Goal: Information Seeking & Learning: Learn about a topic

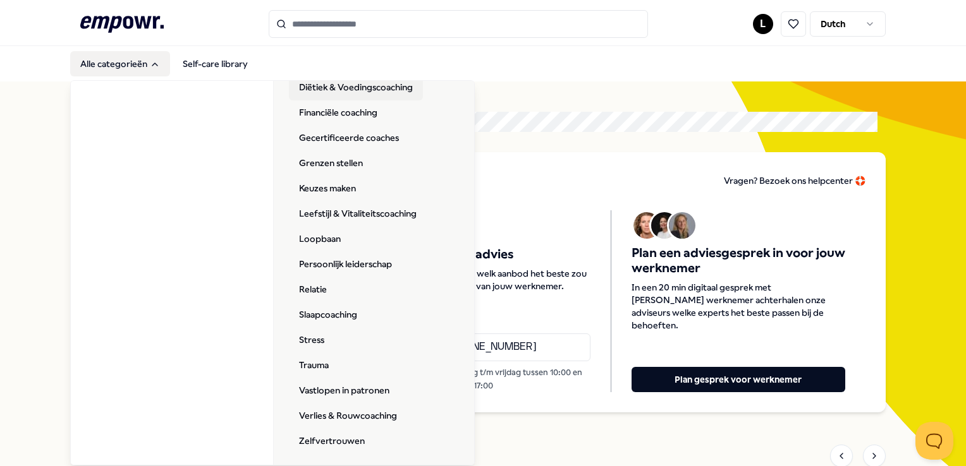
scroll to position [217, 0]
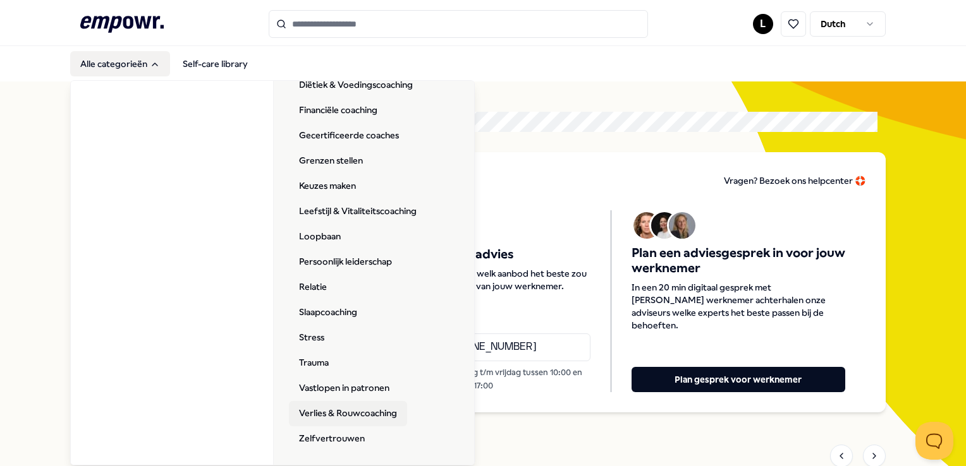
click at [353, 417] on link "Verlies & Rouwcoaching" at bounding box center [348, 413] width 118 height 25
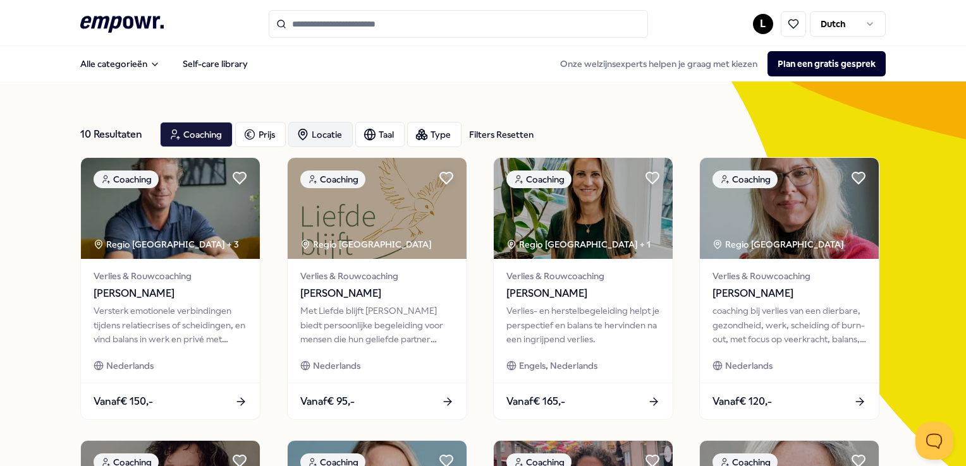
click at [334, 133] on div "Locatie" at bounding box center [320, 134] width 64 height 25
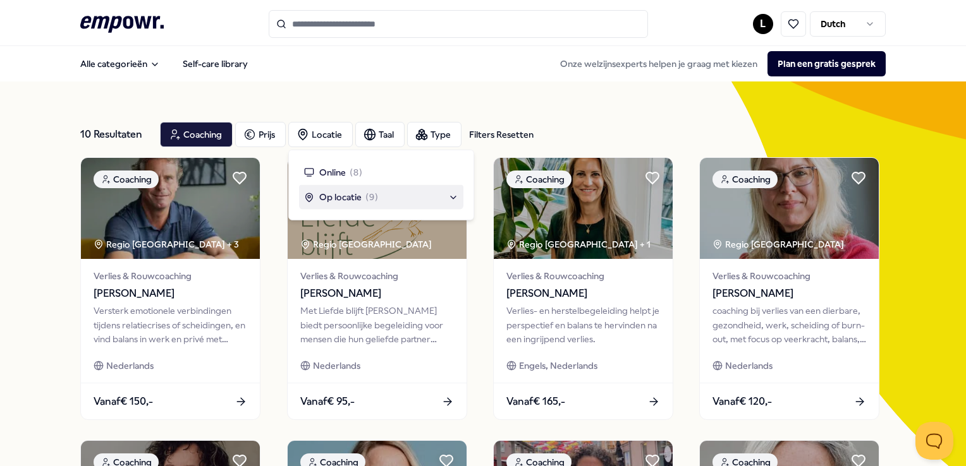
click at [408, 193] on div "Op locatie ( 9 )" at bounding box center [381, 197] width 154 height 14
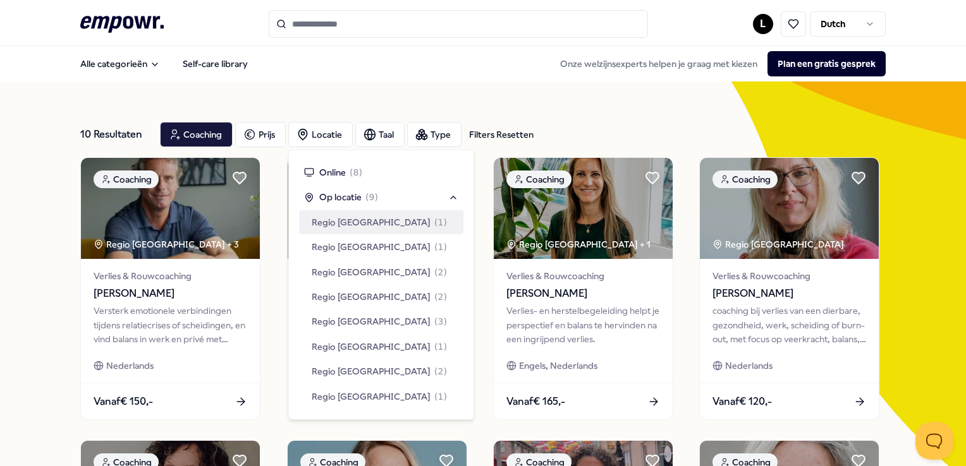
click at [384, 233] on div "Regio [GEOGRAPHIC_DATA] ( 1 )" at bounding box center [381, 222] width 164 height 24
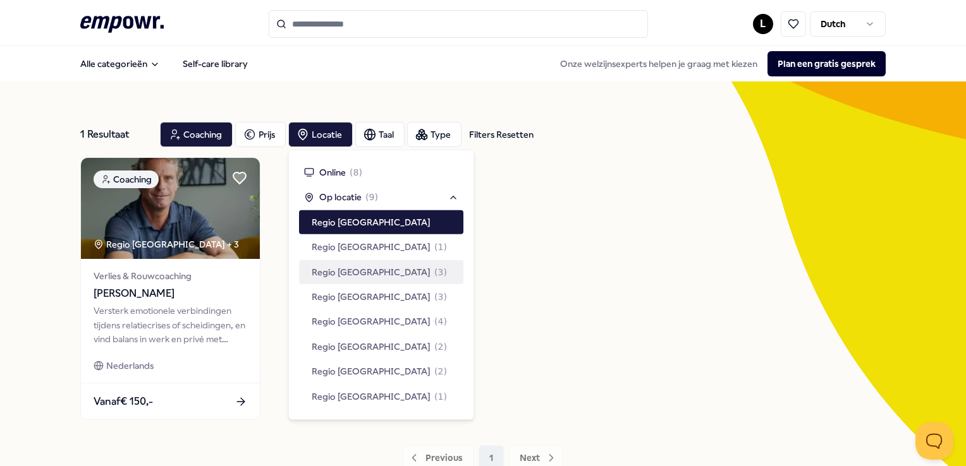
click at [659, 297] on div "Coaching Regio [GEOGRAPHIC_DATA] + 3 Verlies & Rouwcoaching [PERSON_NAME] Verst…" at bounding box center [482, 288] width 805 height 263
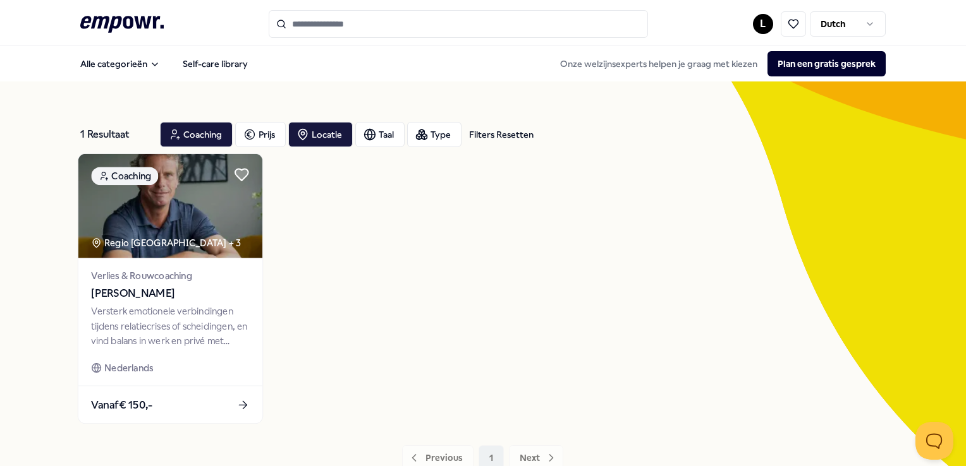
click at [212, 334] on div "Versterk emotionele verbindingen tijdens relatiecrises of scheidingen, en vind …" at bounding box center [171, 327] width 158 height 44
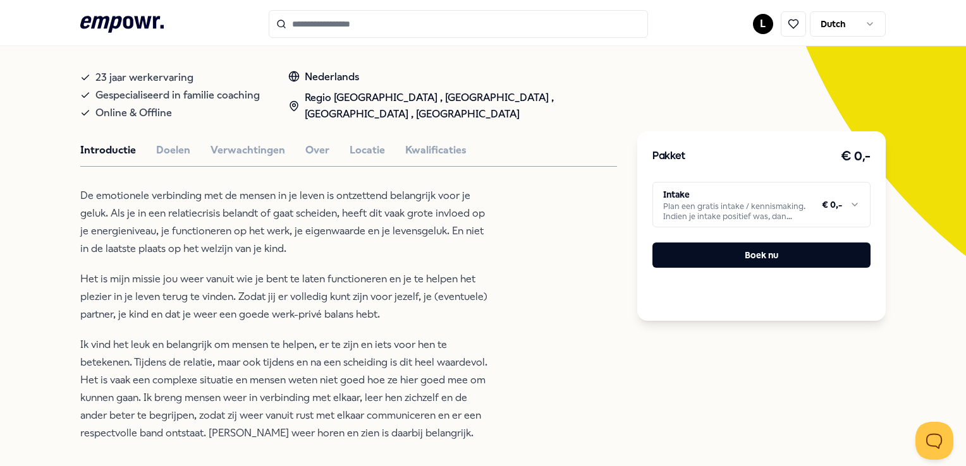
scroll to position [225, 0]
click at [166, 157] on div "Beijersbergen Coaching en Training Coaching [PERSON_NAME] Versterk emotionele v…" at bounding box center [348, 348] width 537 height 858
click at [166, 155] on button "Doelen" at bounding box center [173, 150] width 34 height 16
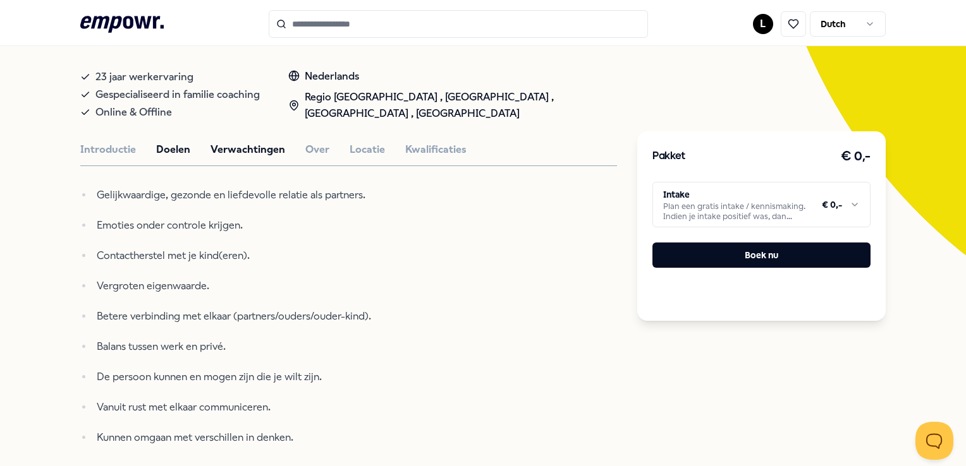
click at [221, 150] on button "Verwachtingen" at bounding box center [247, 150] width 75 height 16
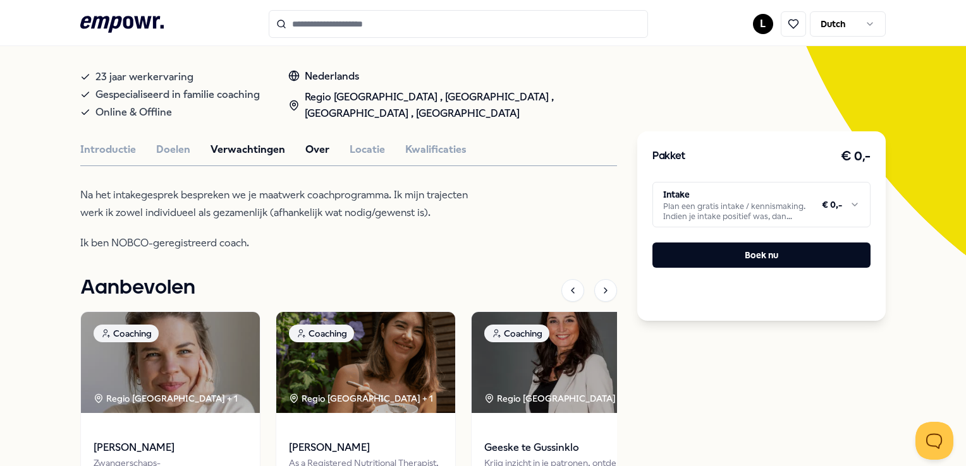
click at [319, 142] on button "Over" at bounding box center [317, 150] width 24 height 16
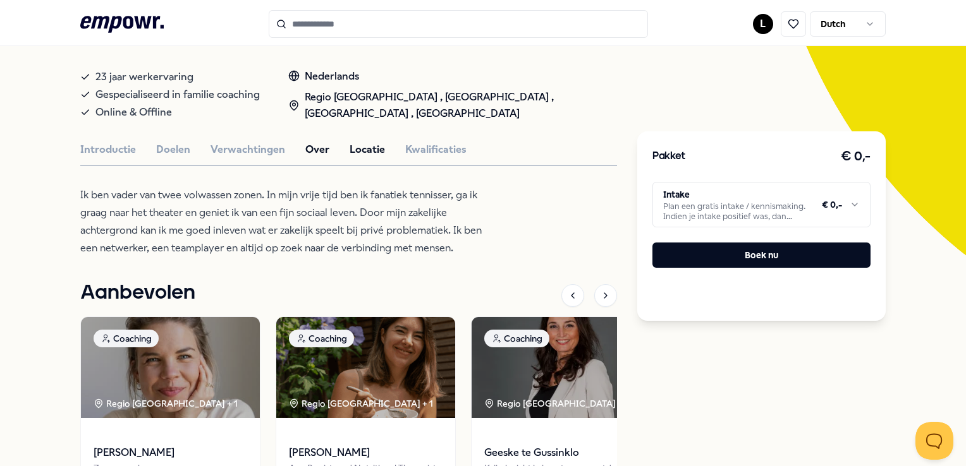
click at [351, 149] on button "Locatie" at bounding box center [366, 150] width 35 height 16
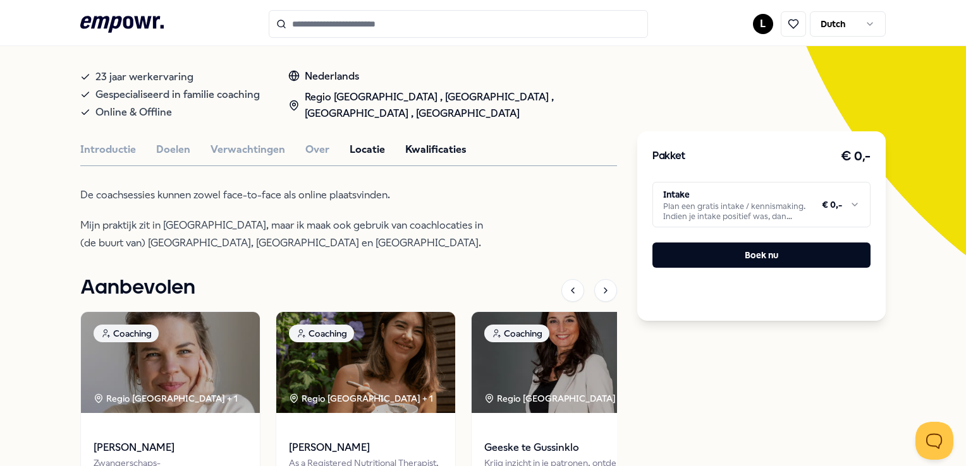
click at [409, 152] on button "Kwalificaties" at bounding box center [435, 150] width 61 height 16
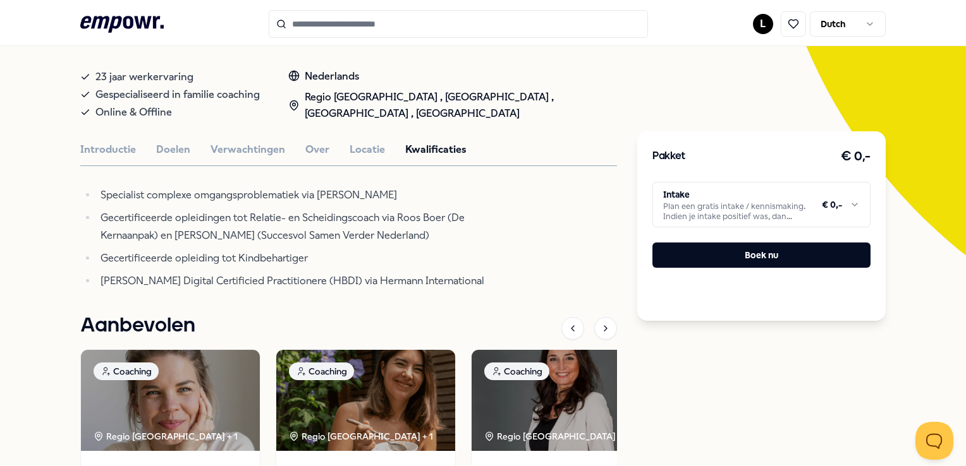
click at [329, 153] on div "Introductie Doelen Verwachtingen Over Locatie Kwalificaties" at bounding box center [348, 150] width 537 height 16
click at [319, 150] on button "Over" at bounding box center [317, 150] width 24 height 16
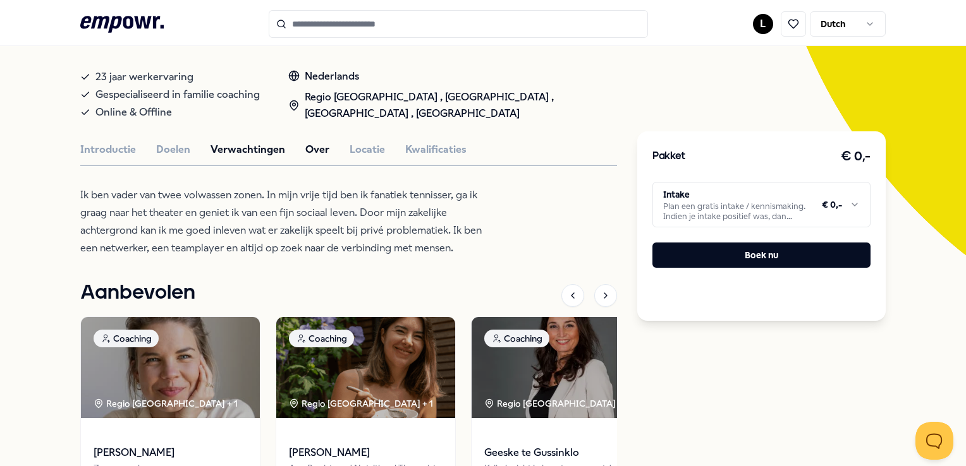
click at [254, 149] on button "Verwachtingen" at bounding box center [247, 150] width 75 height 16
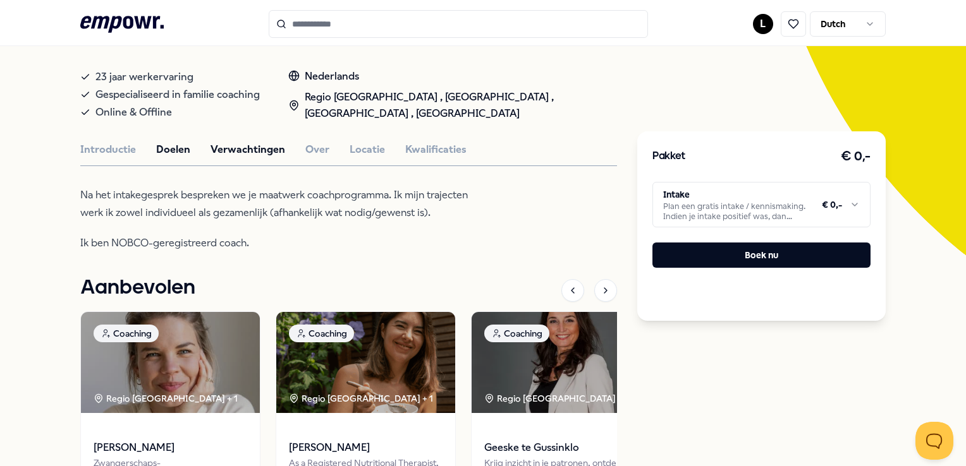
click at [169, 148] on button "Doelen" at bounding box center [173, 150] width 34 height 16
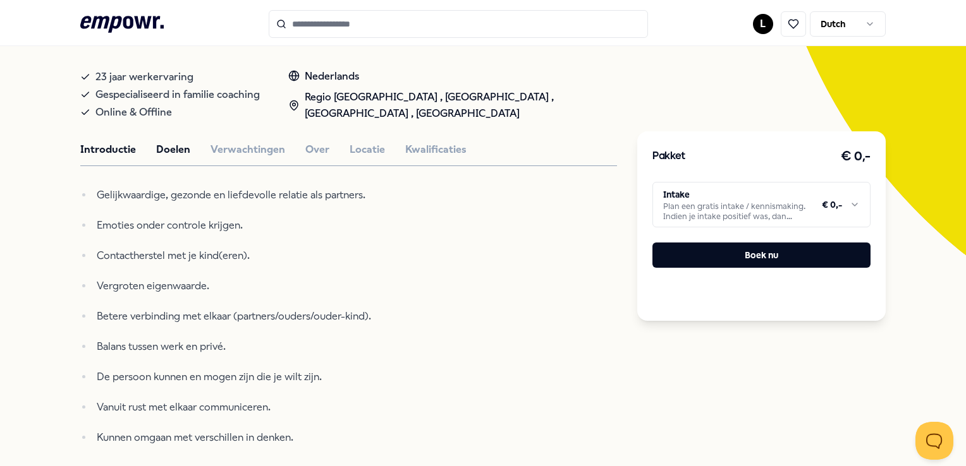
click at [111, 149] on button "Introductie" at bounding box center [108, 150] width 56 height 16
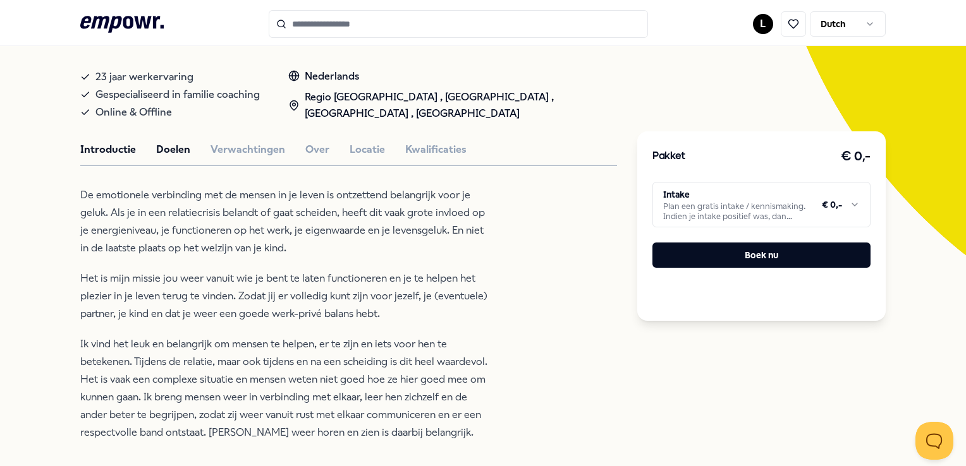
click at [175, 150] on button "Doelen" at bounding box center [173, 150] width 34 height 16
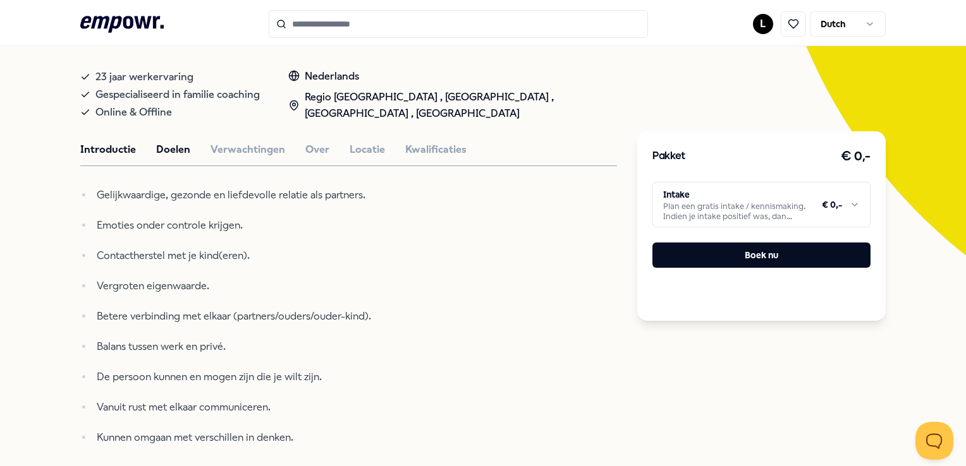
click at [126, 155] on button "Introductie" at bounding box center [108, 150] width 56 height 16
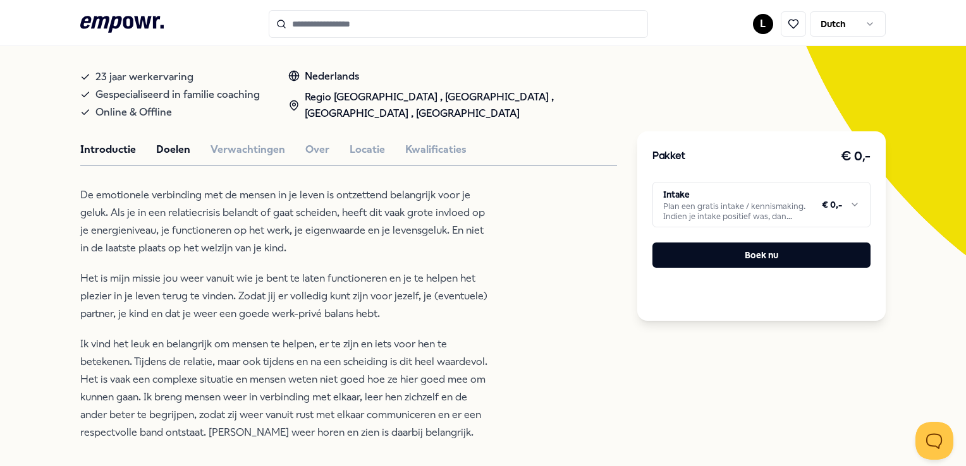
click at [169, 150] on button "Doelen" at bounding box center [173, 150] width 34 height 16
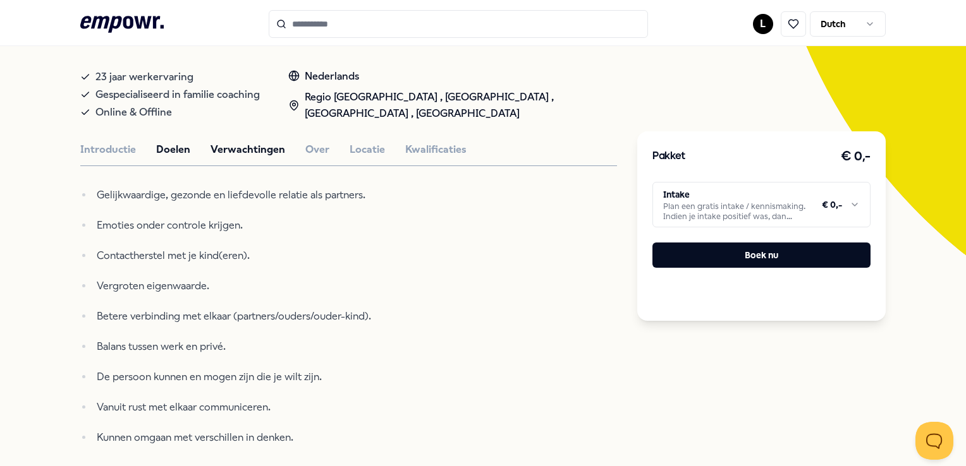
click at [222, 149] on button "Verwachtingen" at bounding box center [247, 150] width 75 height 16
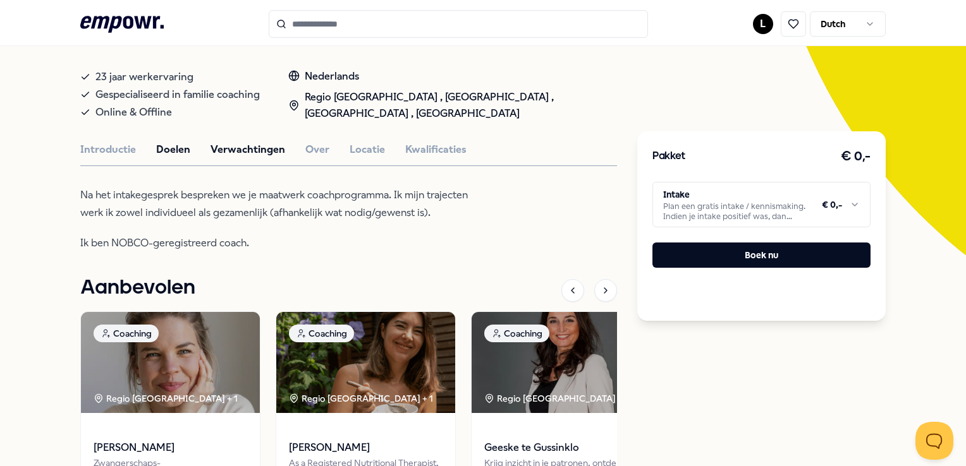
click at [175, 154] on button "Doelen" at bounding box center [173, 150] width 34 height 16
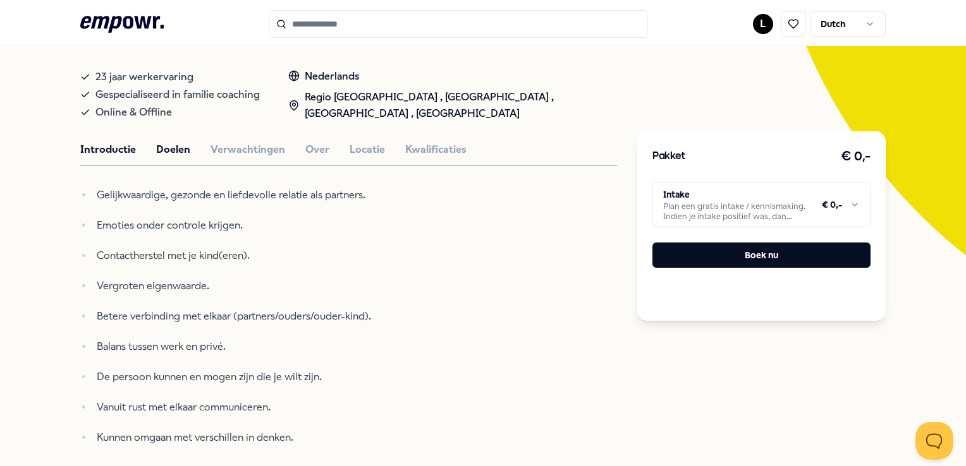
click at [116, 145] on button "Introductie" at bounding box center [108, 150] width 56 height 16
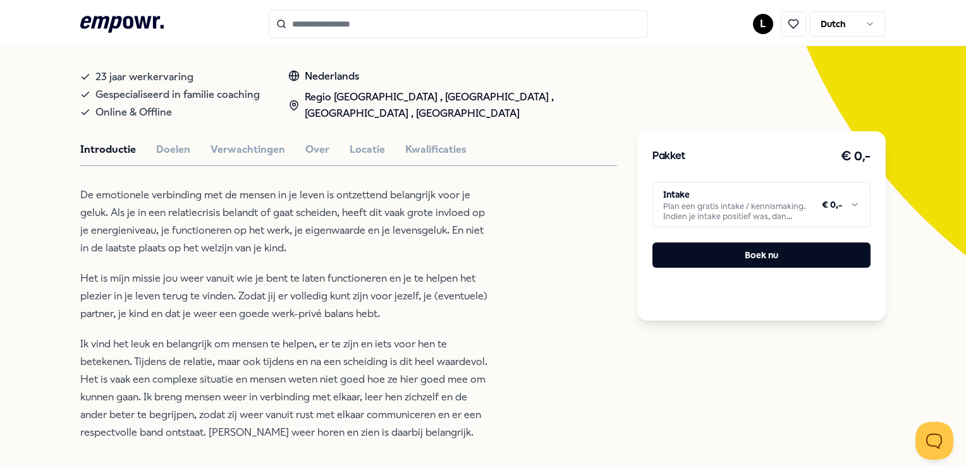
click at [552, 343] on div "Beijersbergen Coaching en Training Coaching [PERSON_NAME] Versterk emotionele v…" at bounding box center [348, 348] width 537 height 858
click at [268, 186] on p "De emotionele verbinding met de mensen in je leven is ontzettend belangrijk voo…" at bounding box center [285, 221] width 411 height 71
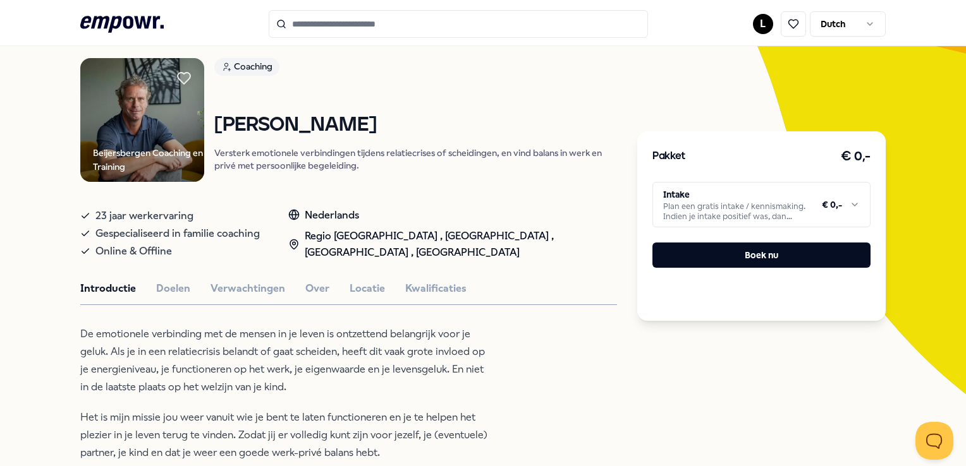
scroll to position [87, 0]
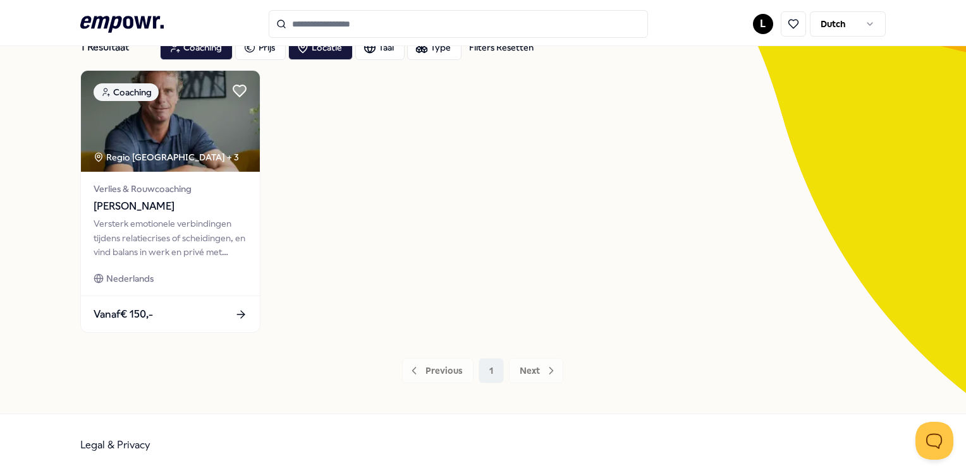
click at [369, 30] on input "Search for products, categories or subcategories" at bounding box center [458, 24] width 379 height 28
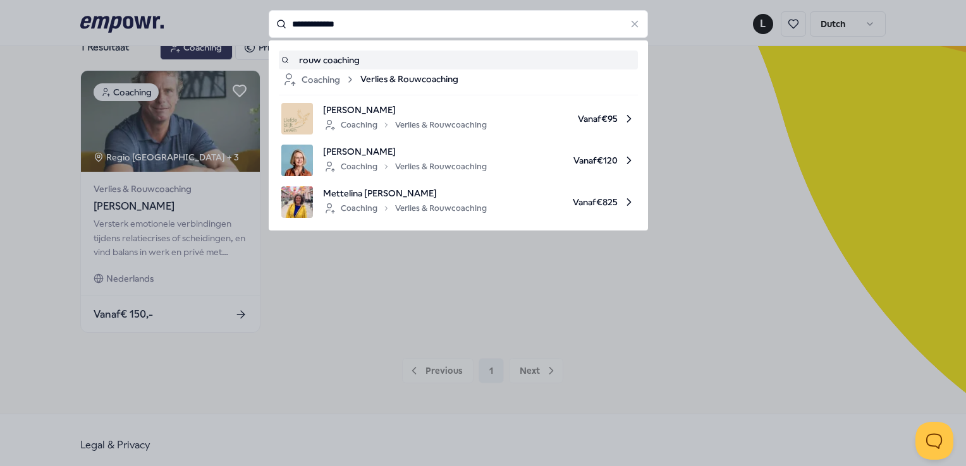
type input "**********"
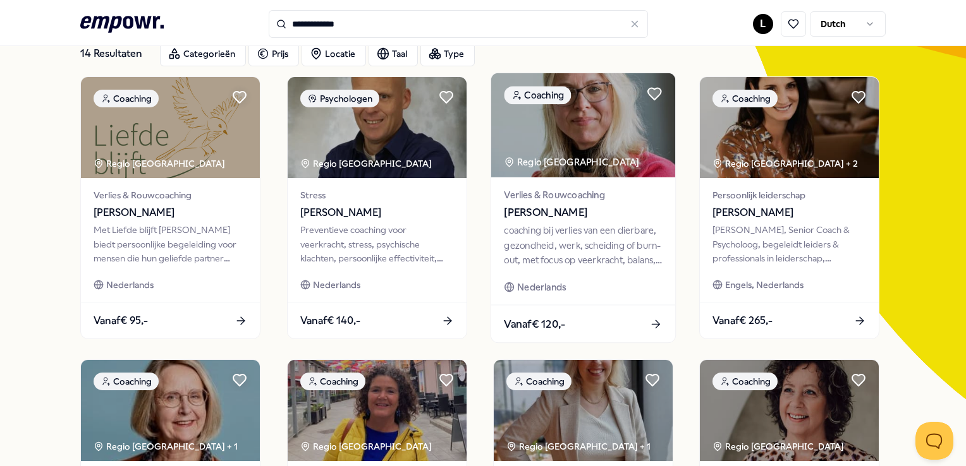
click at [564, 173] on img at bounding box center [583, 125] width 184 height 104
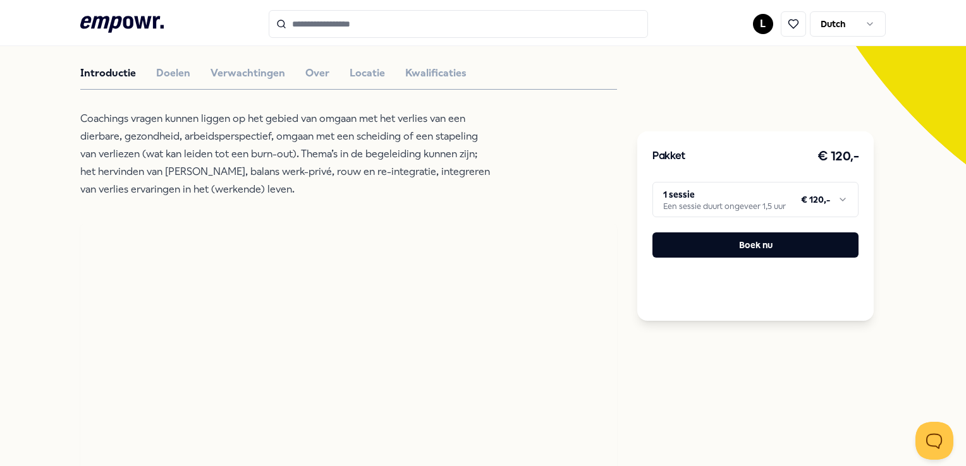
scroll to position [216, 0]
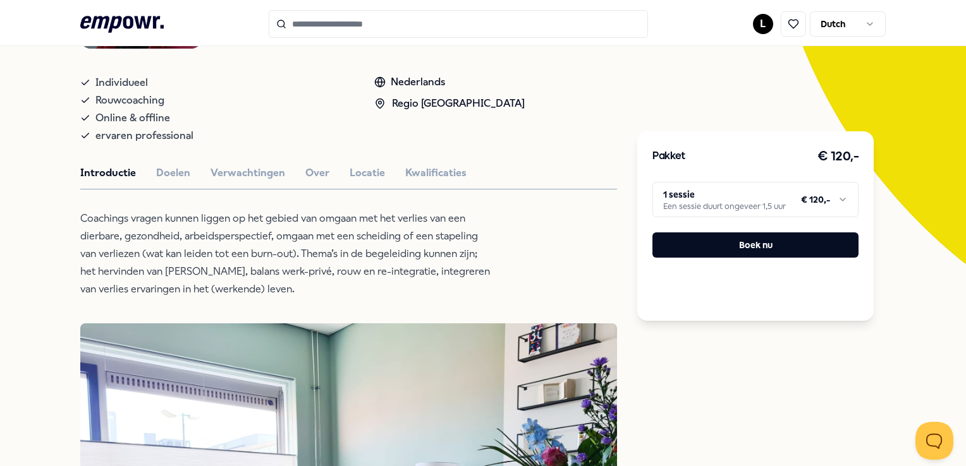
click at [366, 178] on button "Locatie" at bounding box center [366, 173] width 35 height 16
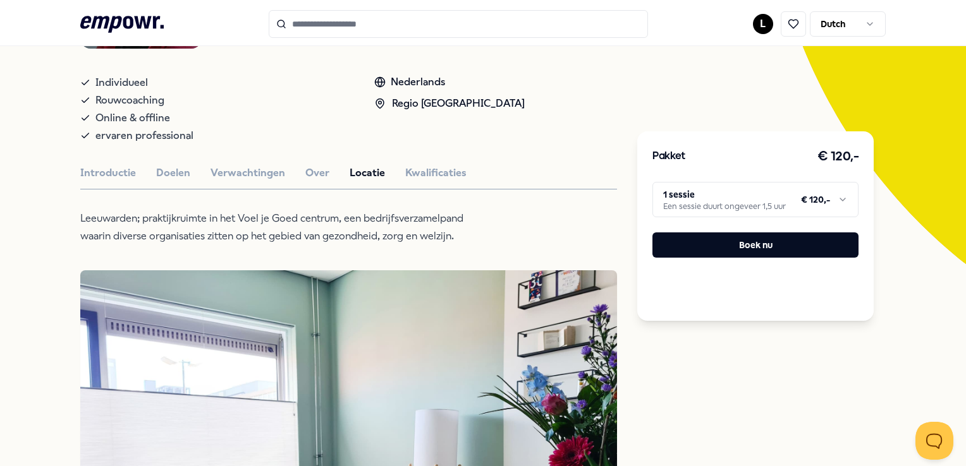
type input "**********"
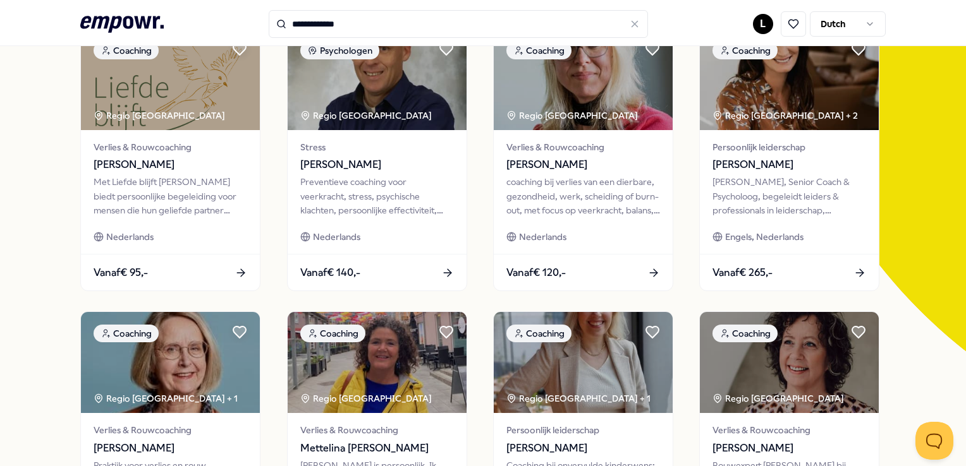
scroll to position [129, 0]
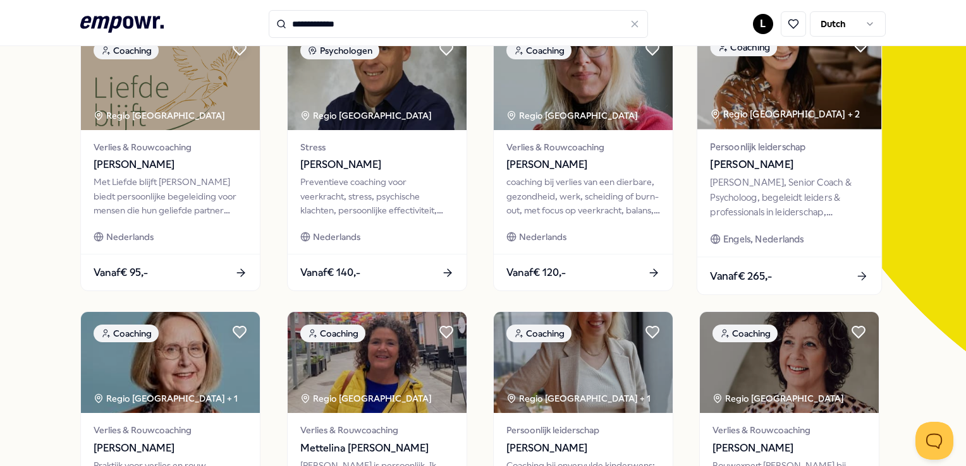
click at [844, 195] on div "[PERSON_NAME], Senior Coach & Psycholoog, begeleidt leiders & professionals in …" at bounding box center [789, 198] width 158 height 44
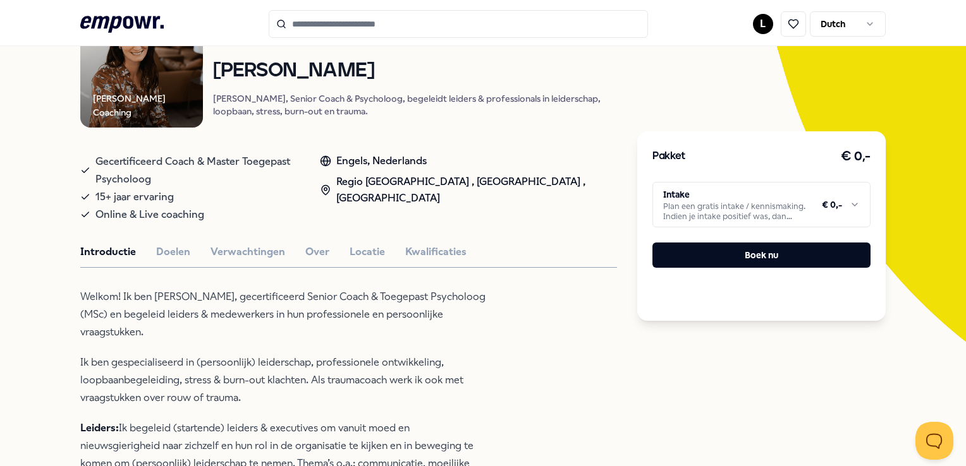
scroll to position [139, 0]
click at [365, 250] on button "Locatie" at bounding box center [366, 251] width 35 height 16
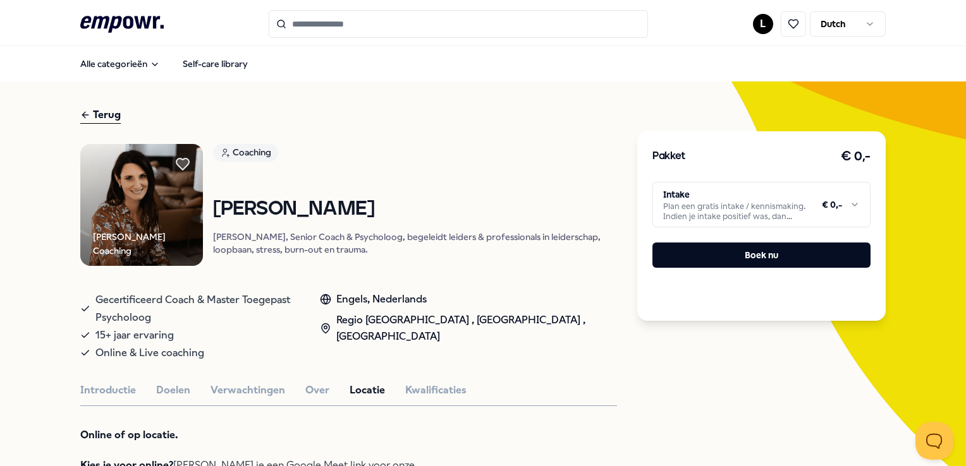
scroll to position [83, 0]
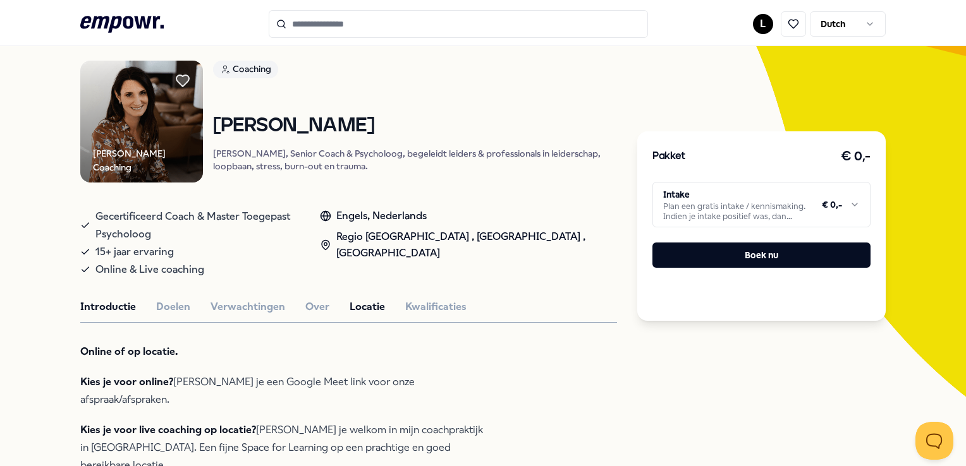
click at [114, 307] on button "Introductie" at bounding box center [108, 307] width 56 height 16
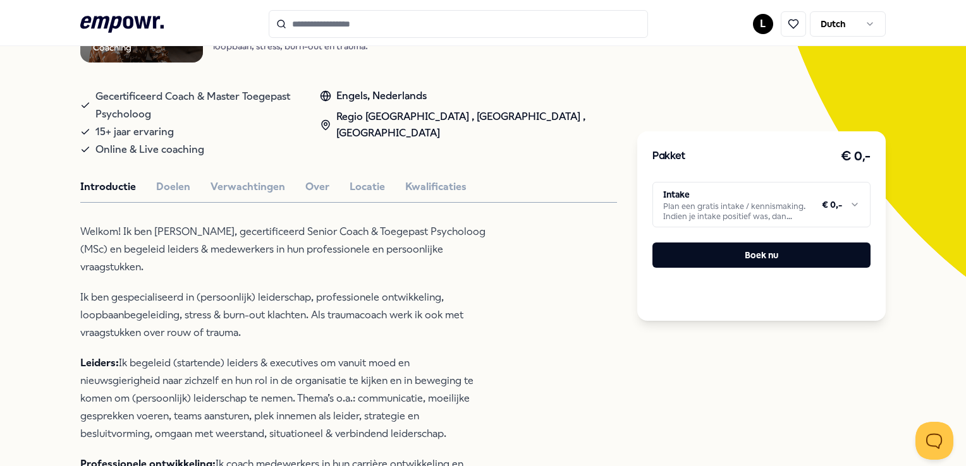
scroll to position [202, 0]
click at [177, 188] on button "Doelen" at bounding box center [173, 188] width 34 height 16
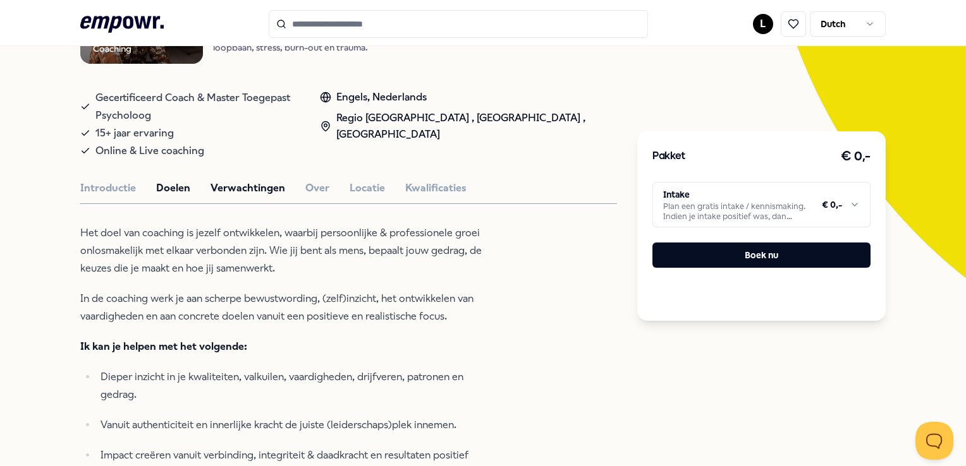
click at [240, 186] on button "Verwachtingen" at bounding box center [247, 188] width 75 height 16
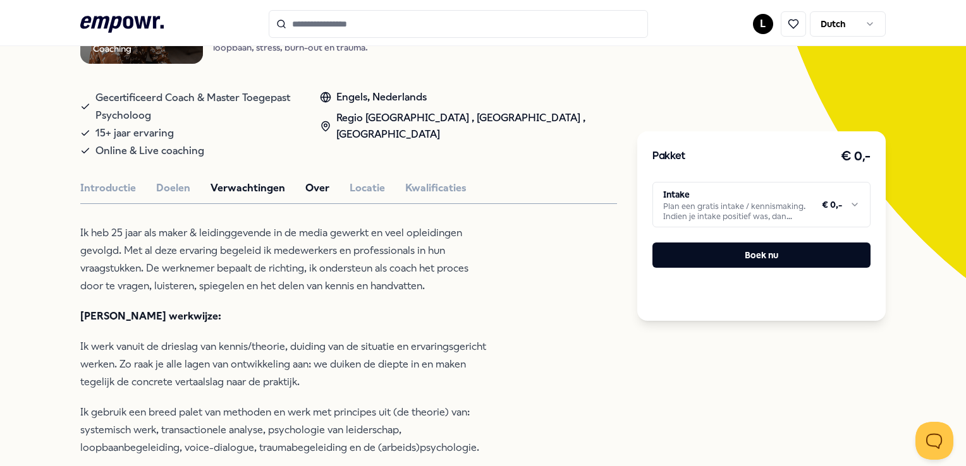
click at [314, 189] on button "Over" at bounding box center [317, 188] width 24 height 16
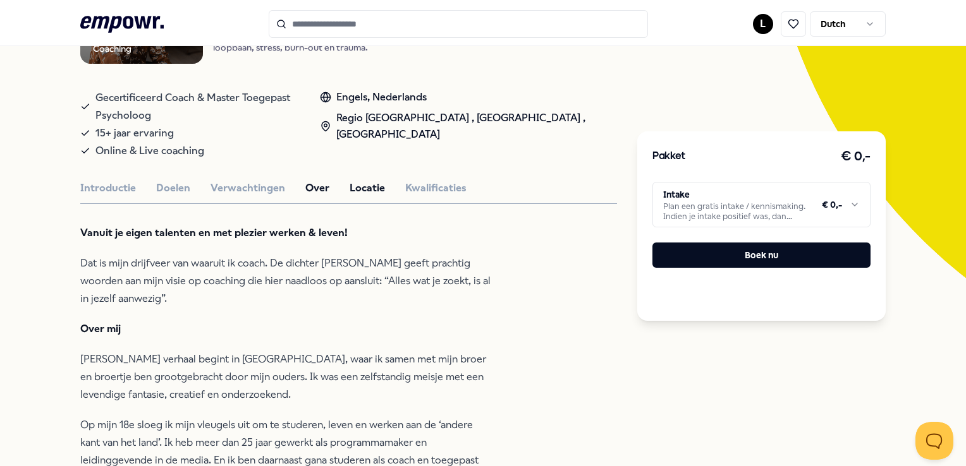
click at [352, 190] on button "Locatie" at bounding box center [366, 188] width 35 height 16
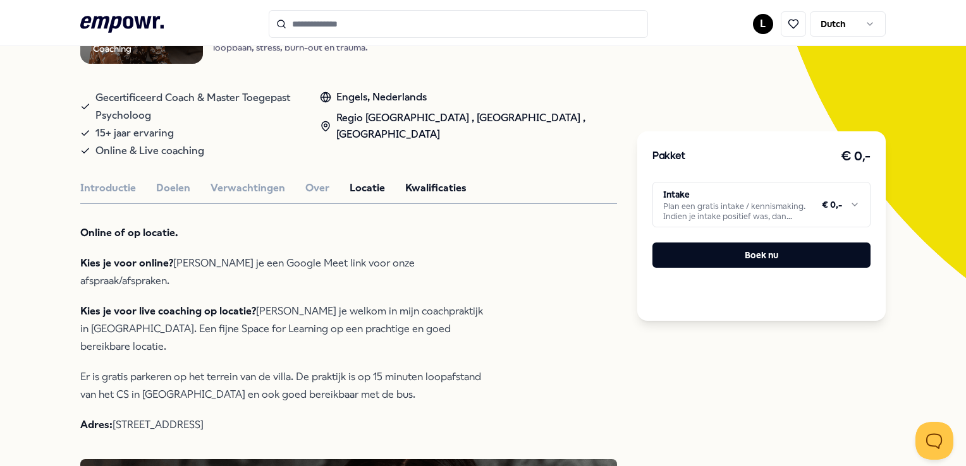
click at [422, 186] on button "Kwalificaties" at bounding box center [435, 188] width 61 height 16
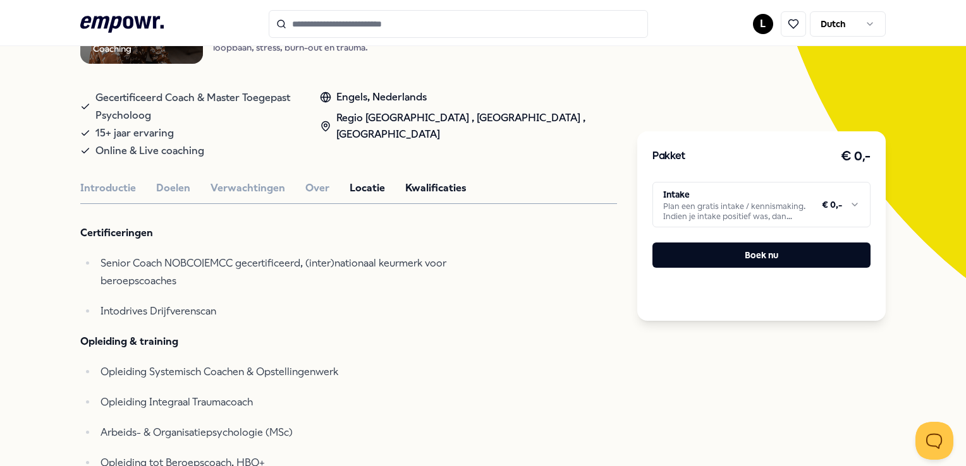
click at [369, 186] on button "Locatie" at bounding box center [366, 188] width 35 height 16
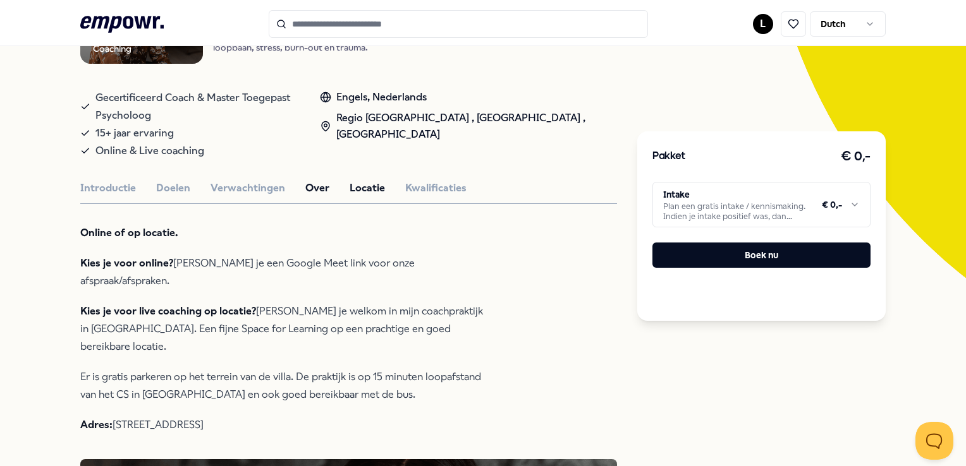
click at [305, 186] on button "Over" at bounding box center [317, 188] width 24 height 16
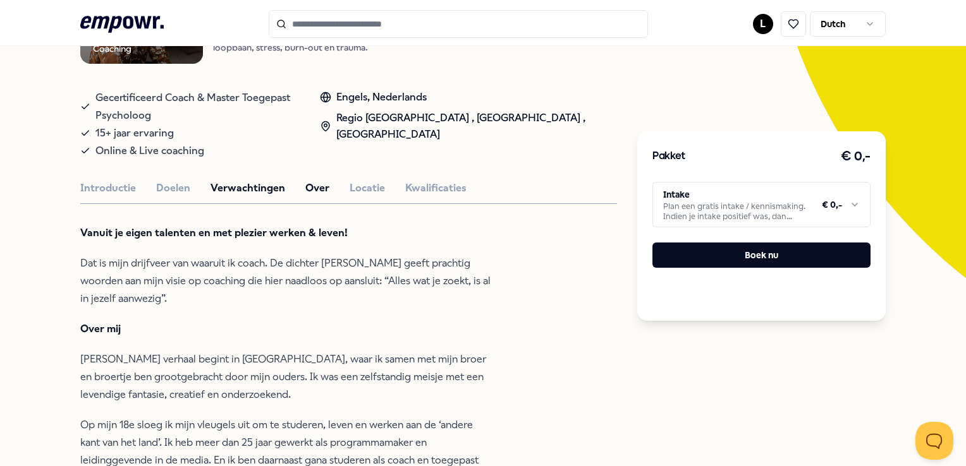
click at [262, 185] on button "Verwachtingen" at bounding box center [247, 188] width 75 height 16
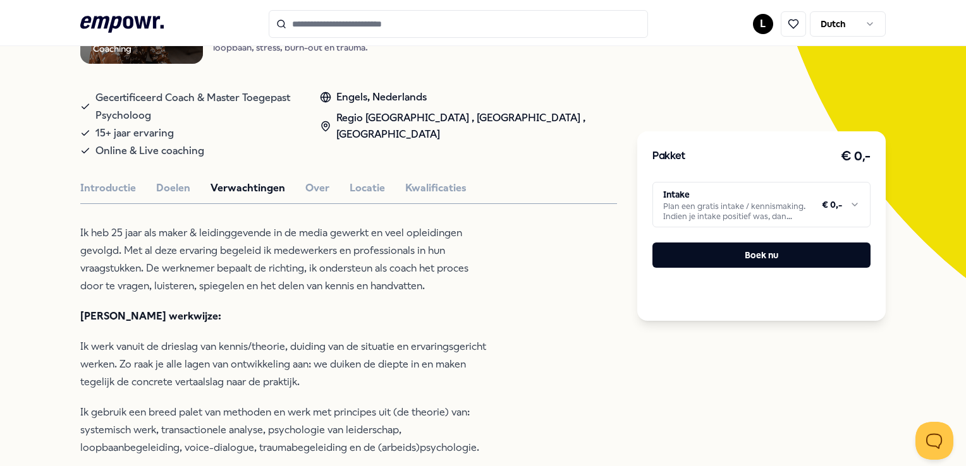
click at [176, 183] on button "Doelen" at bounding box center [173, 188] width 34 height 16
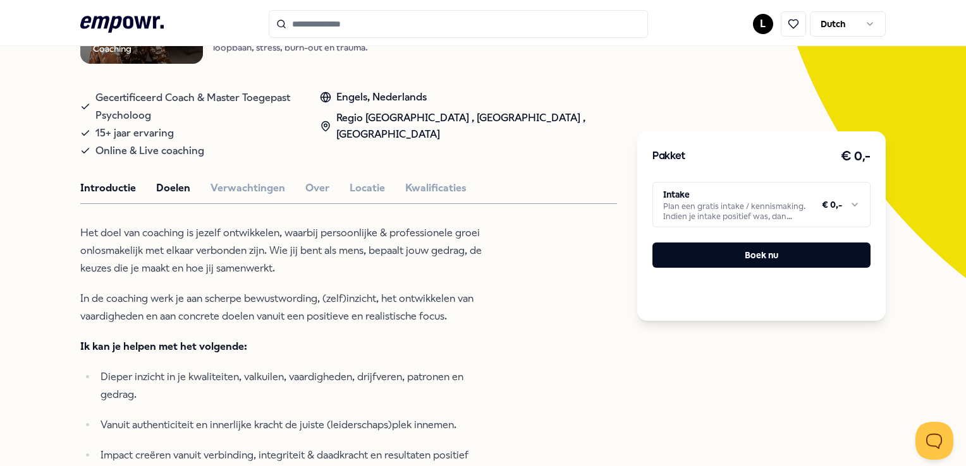
click at [89, 191] on button "Introductie" at bounding box center [108, 188] width 56 height 16
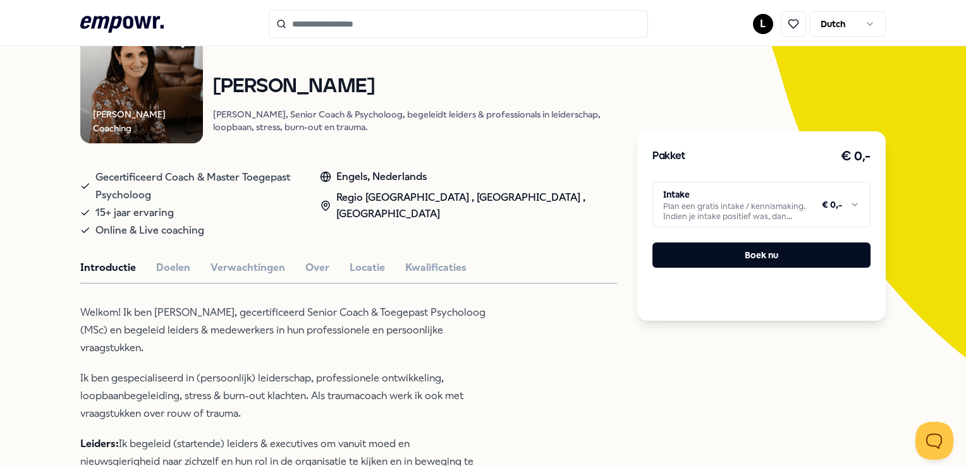
scroll to position [121, 0]
click at [425, 267] on button "Kwalificaties" at bounding box center [435, 269] width 61 height 16
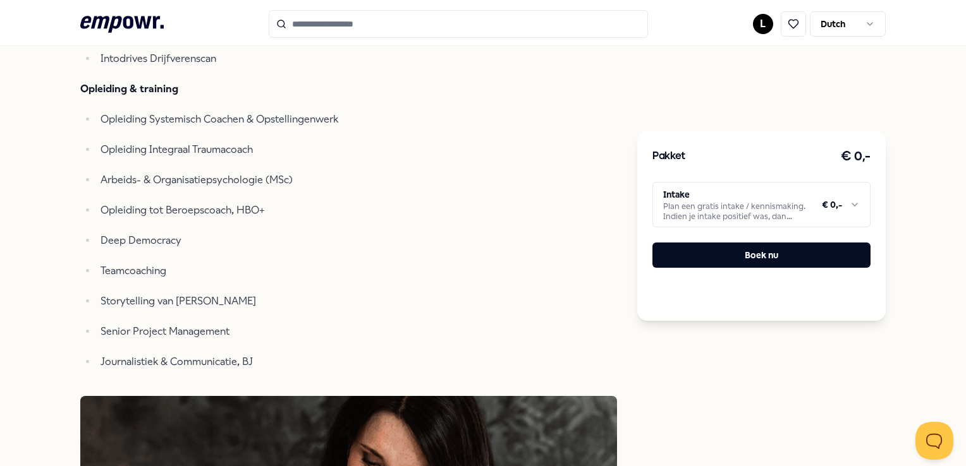
scroll to position [276, 0]
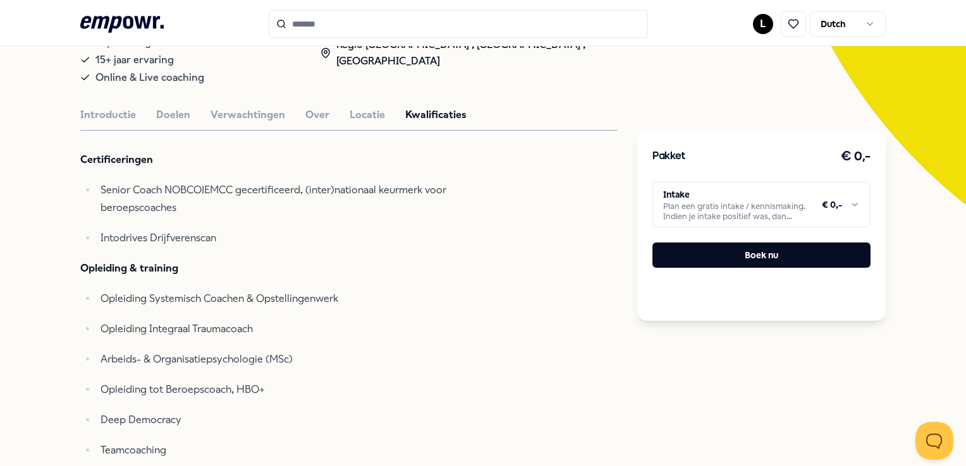
click at [197, 115] on div "Introductie Doelen Verwachtingen Over Locatie Kwalificaties" at bounding box center [348, 115] width 537 height 16
click at [185, 114] on button "Doelen" at bounding box center [173, 115] width 34 height 16
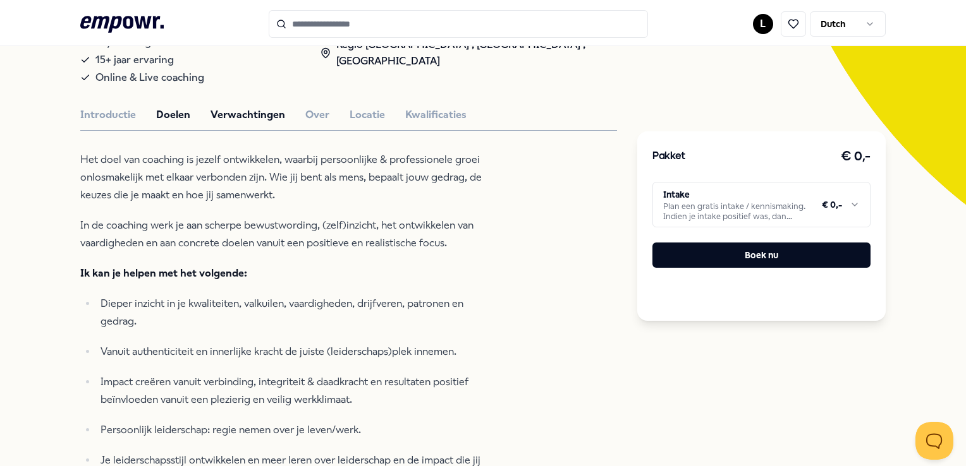
click at [222, 116] on button "Verwachtingen" at bounding box center [247, 115] width 75 height 16
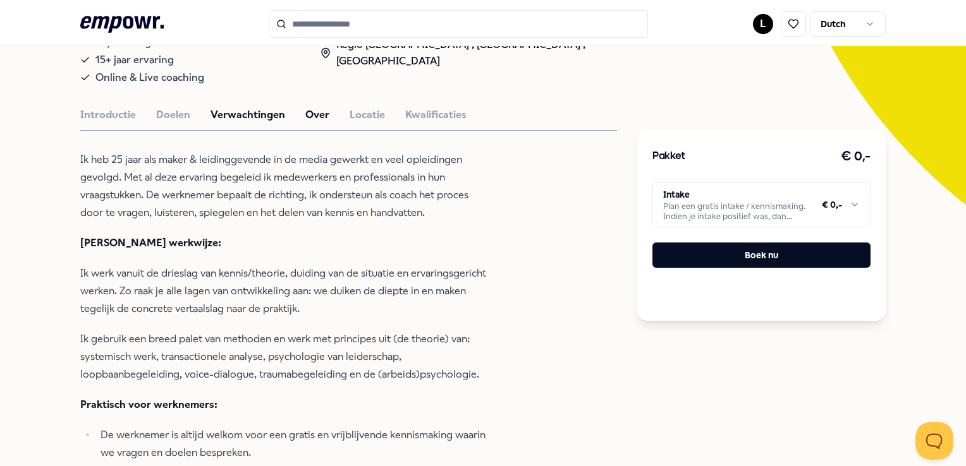
click at [307, 109] on button "Over" at bounding box center [317, 115] width 24 height 16
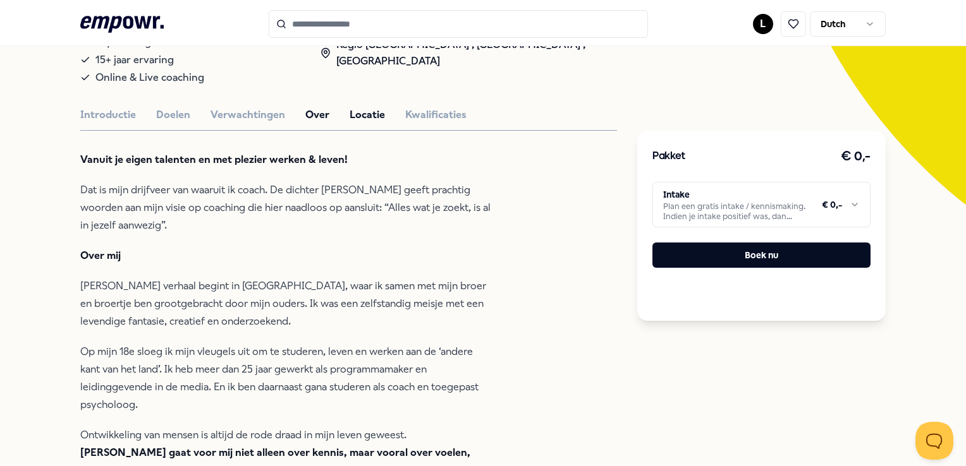
click at [365, 121] on button "Locatie" at bounding box center [366, 115] width 35 height 16
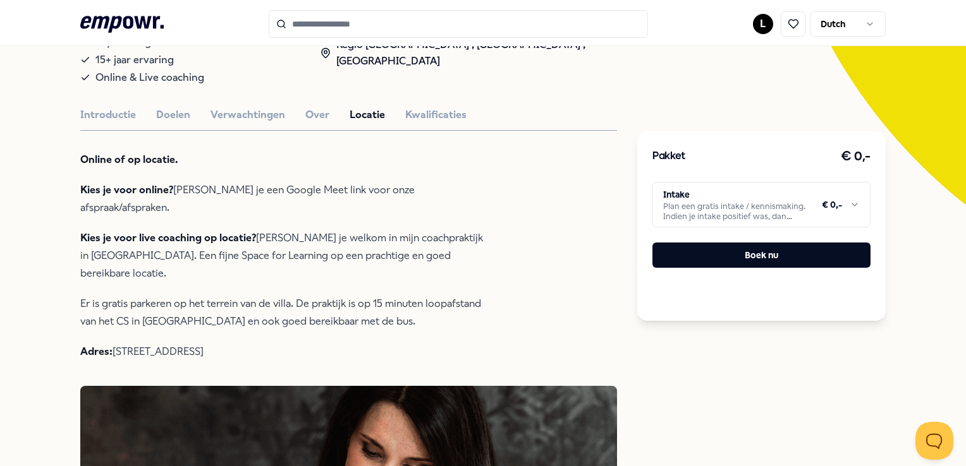
click at [296, 107] on div "Introductie Doelen Verwachtingen Over Locatie Kwalificaties" at bounding box center [348, 115] width 537 height 16
click at [322, 119] on button "Over" at bounding box center [317, 115] width 24 height 16
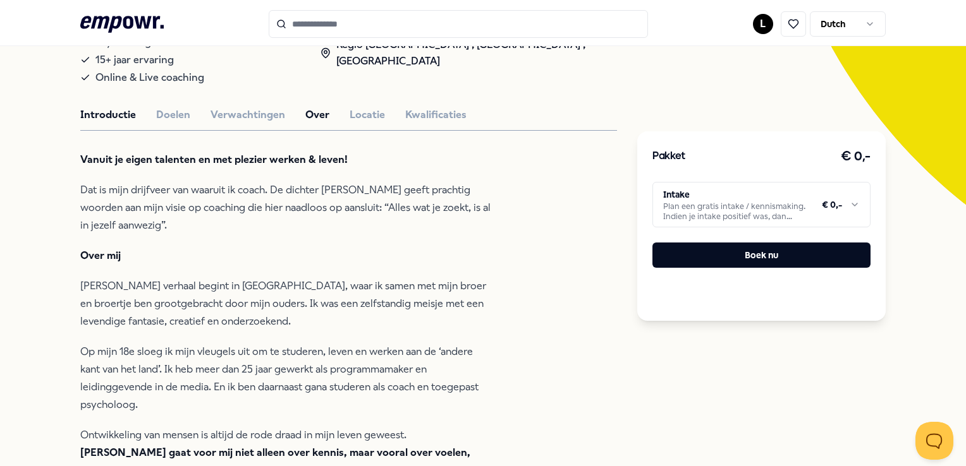
click at [121, 116] on button "Introductie" at bounding box center [108, 115] width 56 height 16
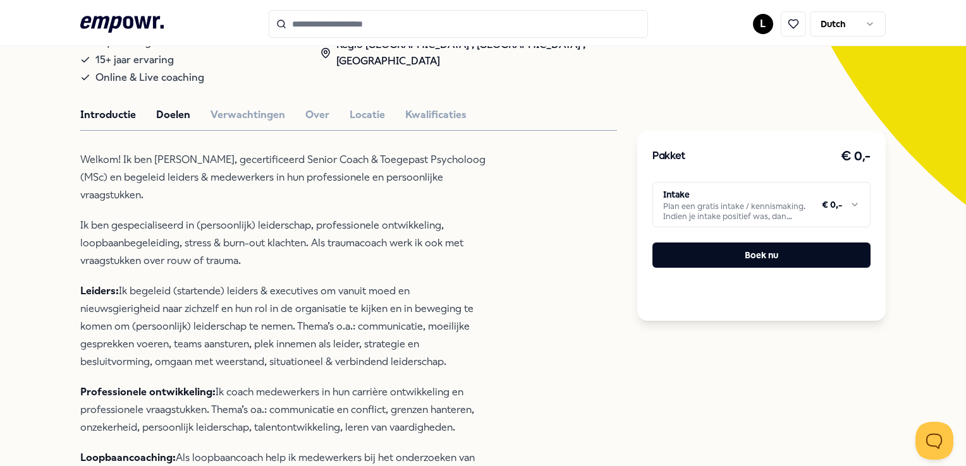
click at [171, 118] on button "Doelen" at bounding box center [173, 115] width 34 height 16
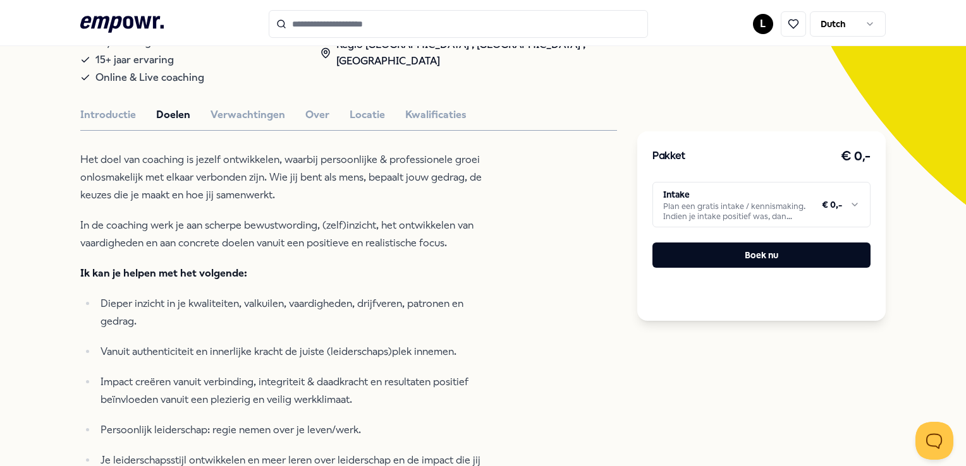
click at [213, 108] on button "Verwachtingen" at bounding box center [247, 115] width 75 height 16
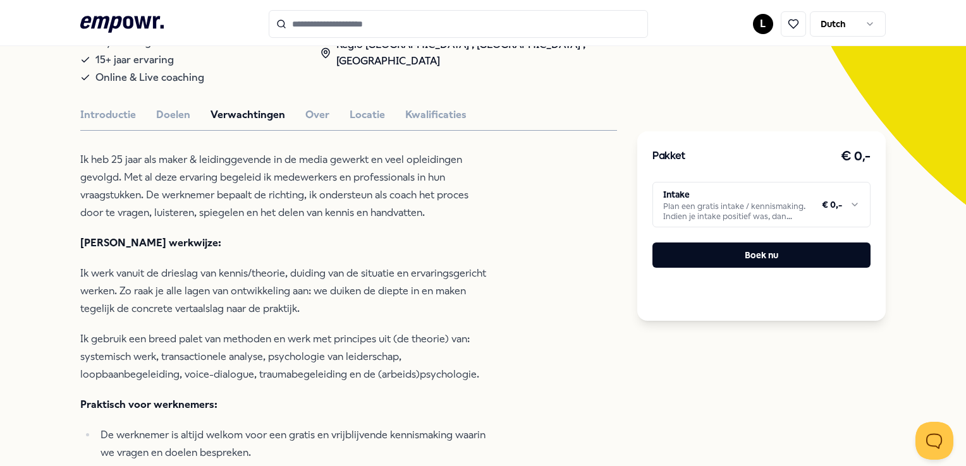
click at [309, 108] on button "Over" at bounding box center [317, 115] width 24 height 16
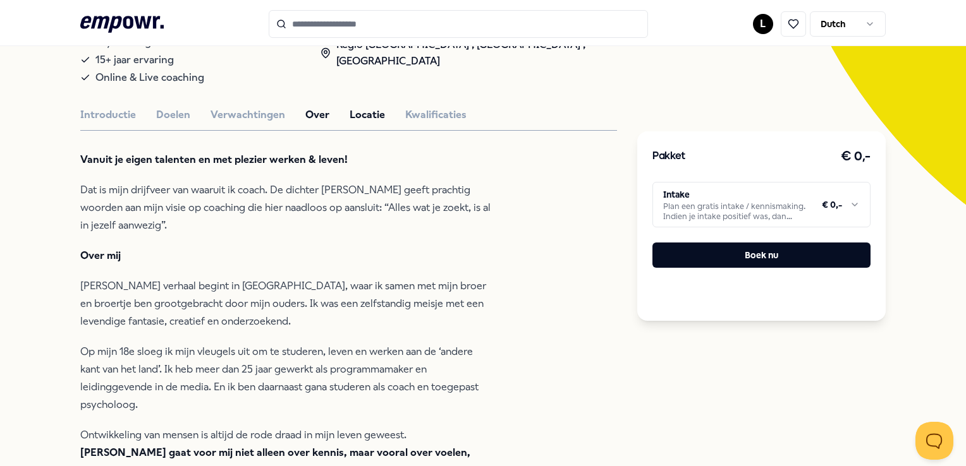
click at [374, 116] on button "Locatie" at bounding box center [366, 115] width 35 height 16
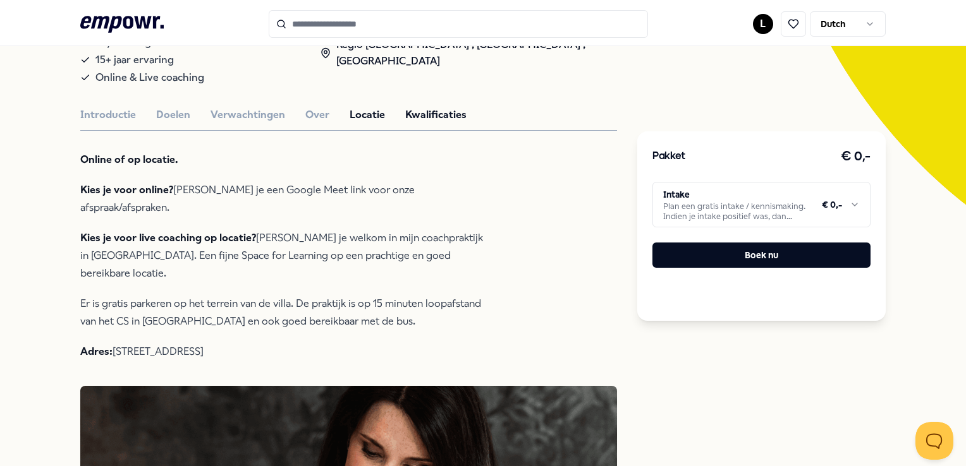
click at [432, 122] on button "Kwalificaties" at bounding box center [435, 115] width 61 height 16
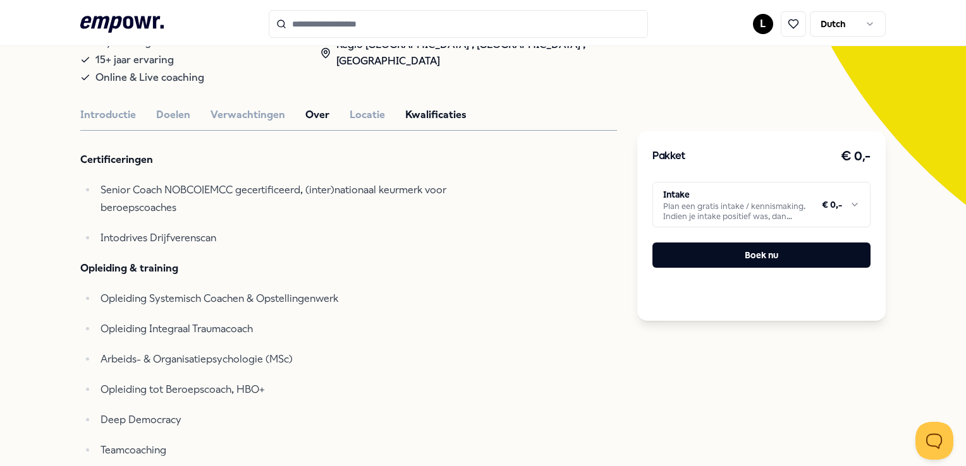
click at [322, 119] on button "Over" at bounding box center [317, 115] width 24 height 16
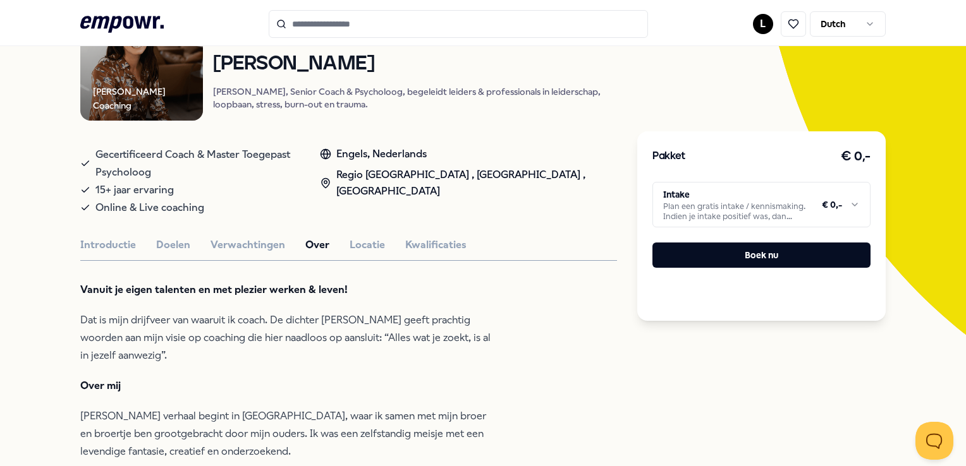
scroll to position [144, 0]
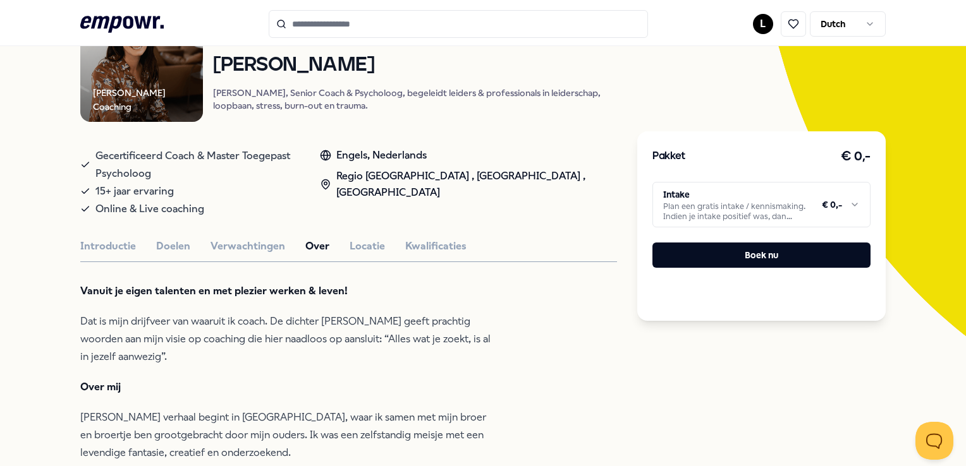
click at [111, 245] on button "Introductie" at bounding box center [108, 246] width 56 height 16
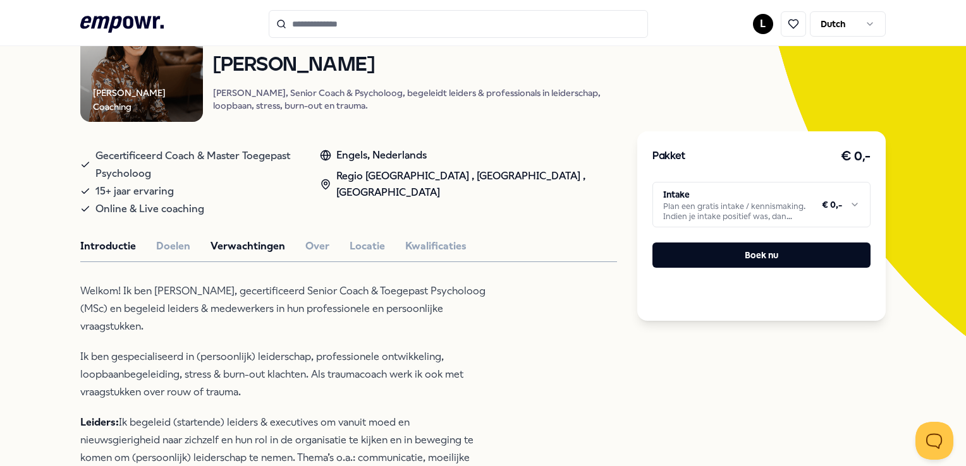
click at [225, 248] on button "Verwachtingen" at bounding box center [247, 246] width 75 height 16
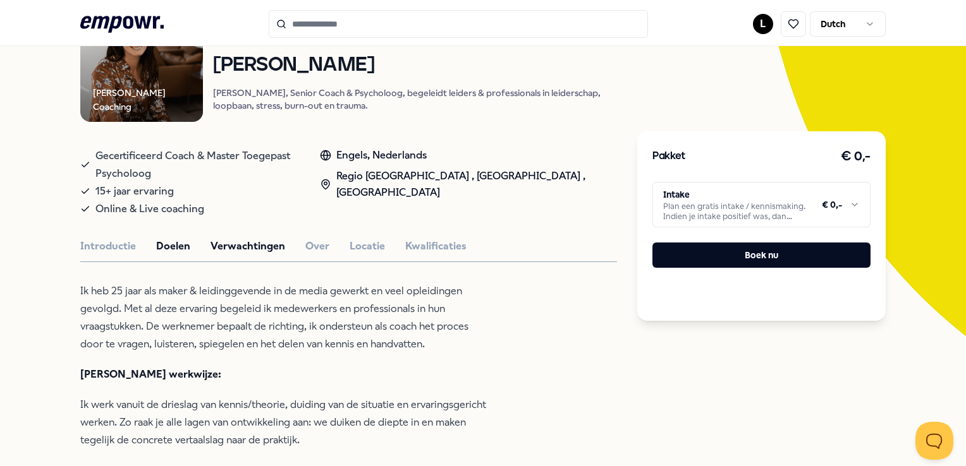
click at [184, 250] on button "Doelen" at bounding box center [173, 246] width 34 height 16
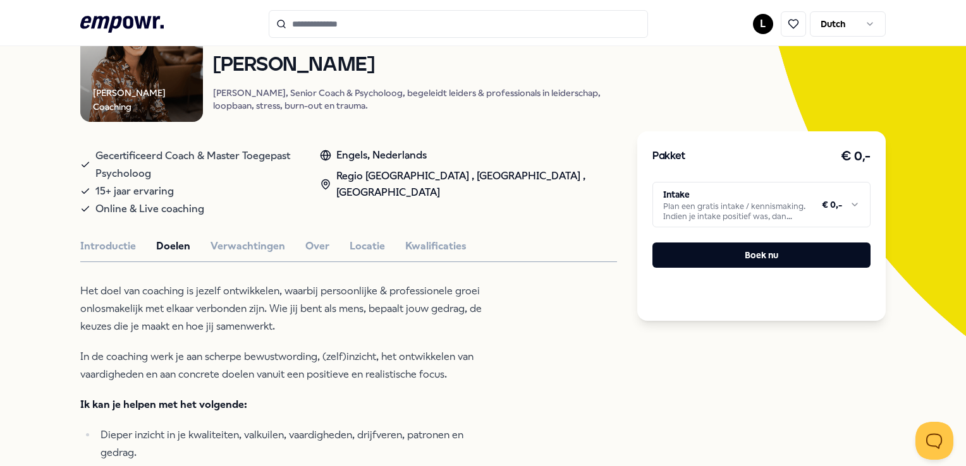
click at [186, 254] on button "Doelen" at bounding box center [173, 246] width 34 height 16
click at [115, 243] on button "Introductie" at bounding box center [108, 246] width 56 height 16
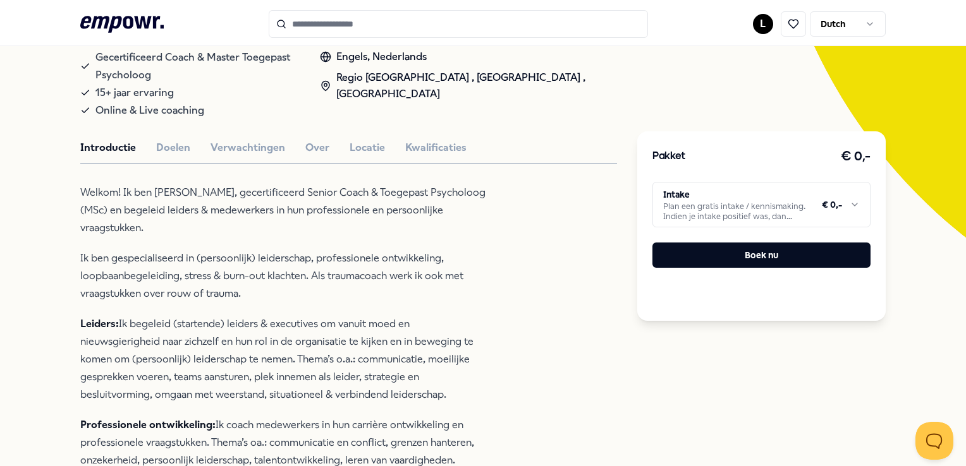
scroll to position [243, 0]
click at [248, 153] on button "Verwachtingen" at bounding box center [247, 148] width 75 height 16
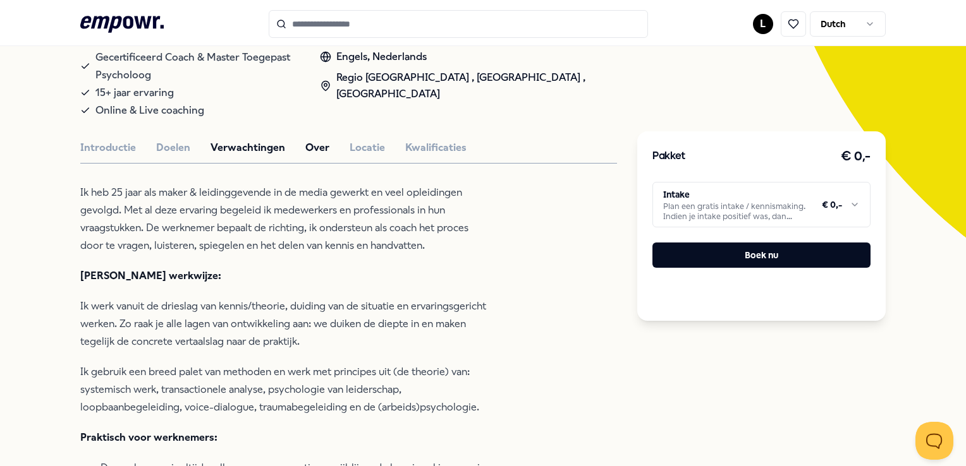
click at [315, 153] on button "Over" at bounding box center [317, 148] width 24 height 16
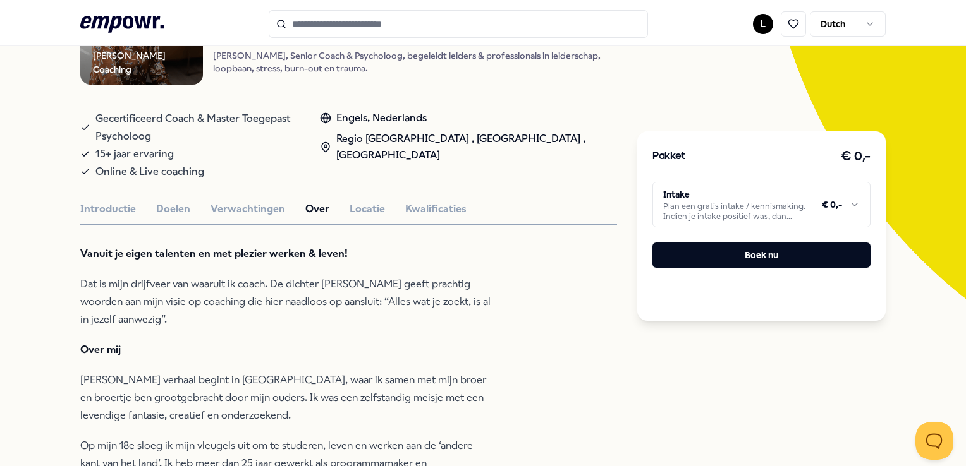
scroll to position [0, 0]
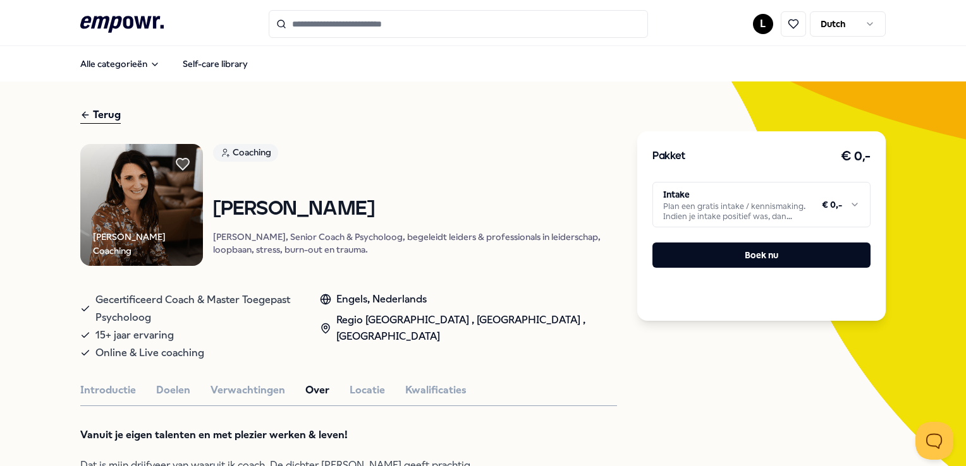
click at [106, 111] on div "Terug" at bounding box center [100, 115] width 40 height 17
type input "**********"
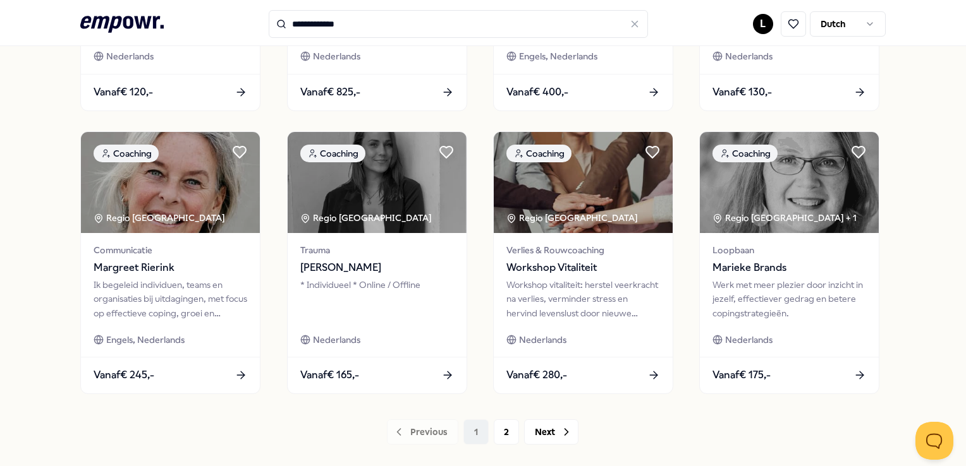
scroll to position [663, 0]
